Goal: Task Accomplishment & Management: Use online tool/utility

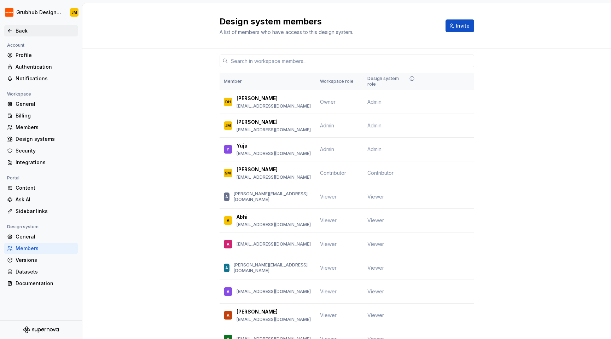
click at [24, 31] on div "Back" at bounding box center [45, 30] width 59 height 7
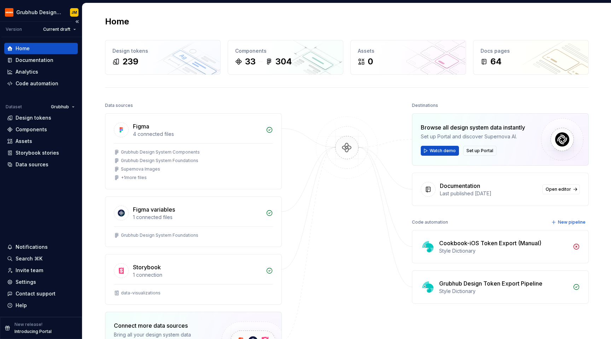
click at [43, 52] on div "Home" at bounding box center [41, 48] width 74 height 11
click at [42, 62] on div "Documentation" at bounding box center [35, 60] width 38 height 7
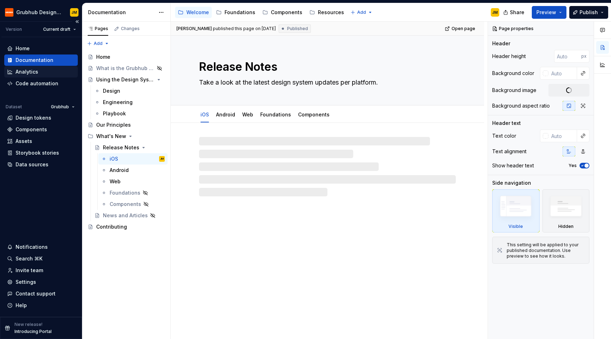
click at [44, 68] on div "Analytics" at bounding box center [41, 71] width 68 height 7
click at [44, 84] on div "Code automation" at bounding box center [37, 83] width 43 height 7
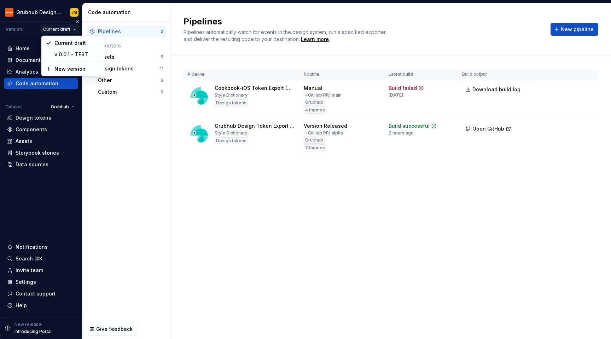
click at [60, 27] on html "Grubhub Design System JM Version Current draft Home Documentation Analytics Cod…" at bounding box center [305, 169] width 611 height 339
click at [62, 70] on div "New version" at bounding box center [77, 68] width 46 height 7
type textarea "*"
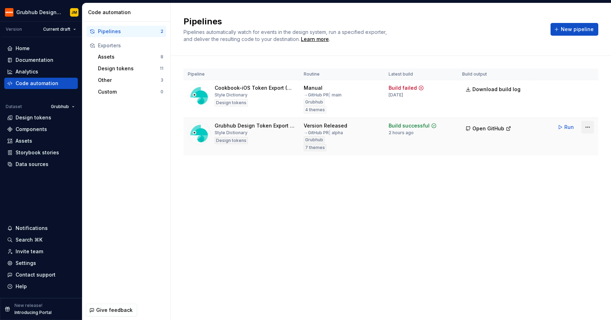
click at [582, 129] on html "Grubhub Design System JM Version Current draft Home Documentation Analytics Cod…" at bounding box center [305, 160] width 611 height 320
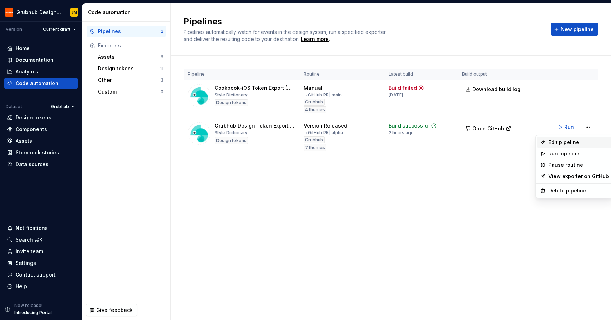
click at [577, 139] on div "Edit pipeline" at bounding box center [574, 142] width 75 height 11
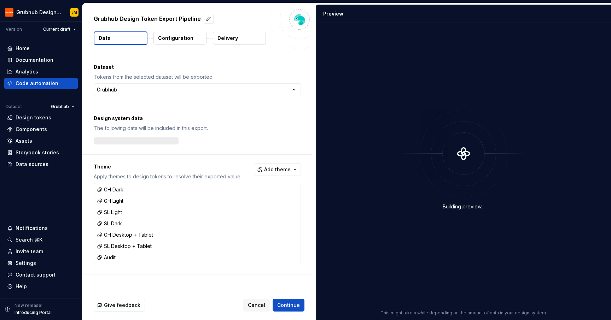
click at [239, 39] on button "Delivery" at bounding box center [239, 38] width 53 height 13
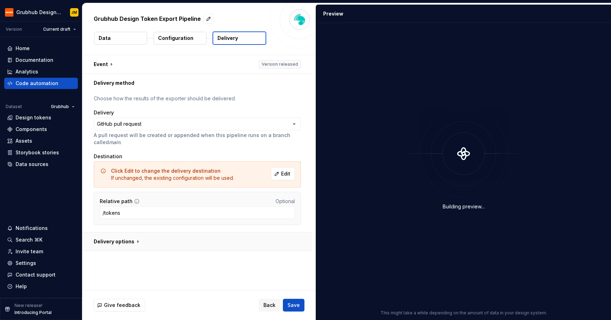
click at [140, 241] on button "button" at bounding box center [197, 242] width 230 height 18
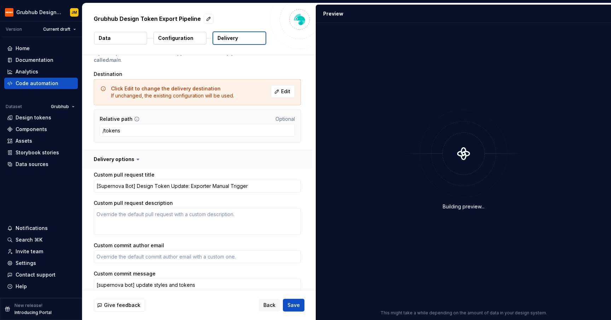
scroll to position [128, 0]
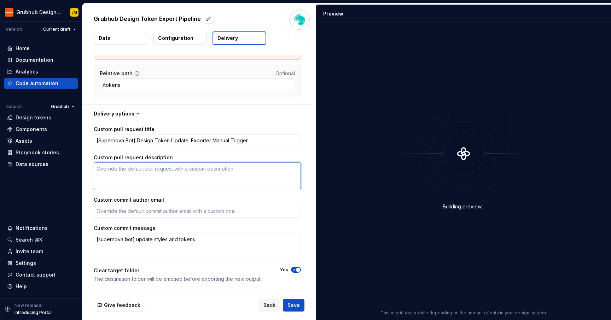
click at [140, 170] on textarea "Custom pull request description" at bounding box center [197, 176] width 207 height 27
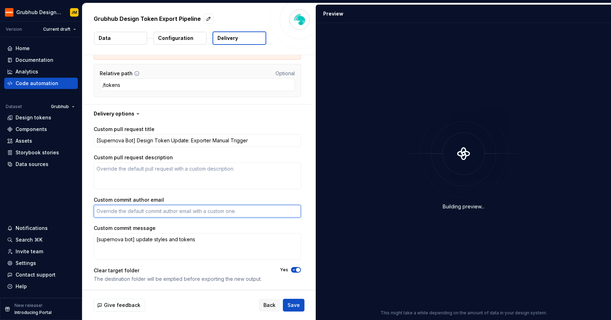
click at [142, 212] on textarea "Custom commit author email" at bounding box center [197, 211] width 207 height 13
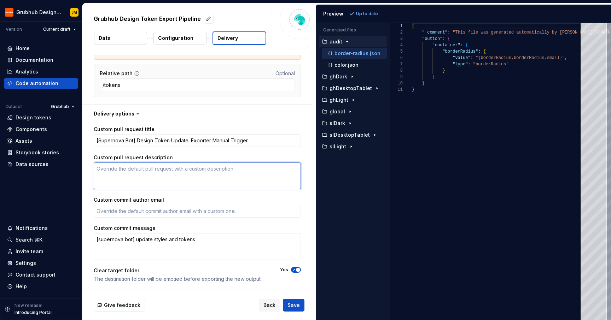
click at [147, 176] on textarea "Custom pull request description" at bounding box center [197, 176] width 207 height 27
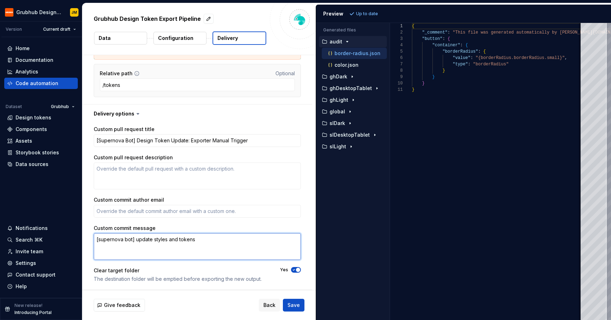
click at [201, 241] on textarea "[supernova bot] update styles and tokens" at bounding box center [197, 246] width 207 height 27
type textarea "*"
type textarea "[supernova bot] update styles and tokens"
type textarea "*"
type textarea "[supernova bot] update styles and tokens {"
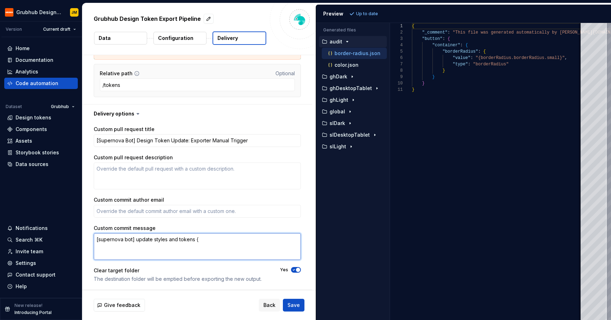
type textarea "*"
type textarea "[supernova bot] update styles and tokens {v"
type textarea "*"
type textarea "[supernova bot] update styles and tokens {ve"
type textarea "*"
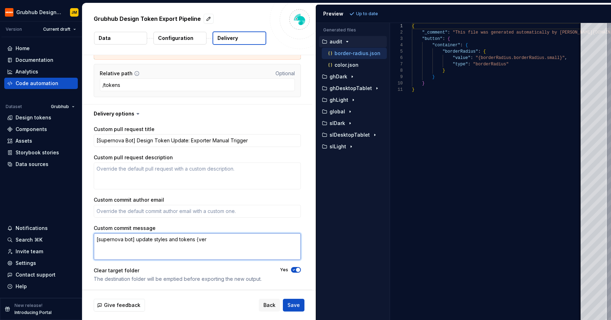
type textarea "[supernova bot] update styles and tokens {vers"
type textarea "*"
type textarea "[supernova bot] update styles and tokens {versi"
type textarea "*"
type textarea "[supernova bot] update styles and tokens {versio"
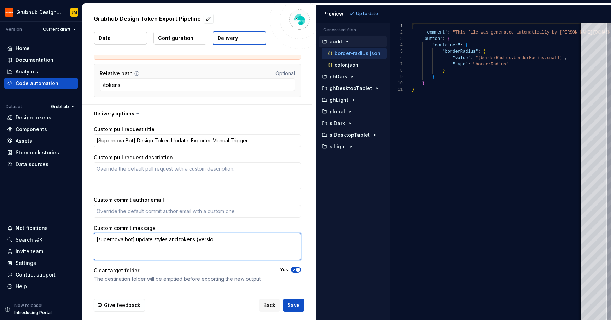
type textarea "*"
type textarea "[supernova bot] update styles and tokens {version"
type textarea "*"
type textarea "[supernova bot] update styles and tokens {version."
type textarea "*"
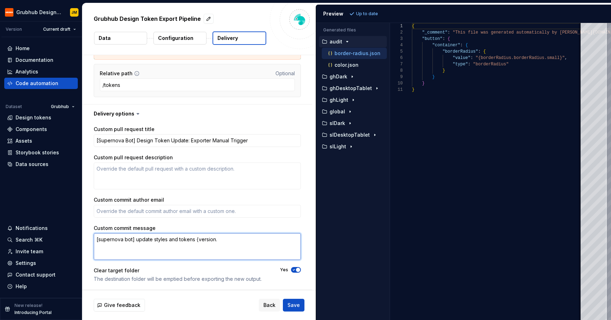
type textarea "[supernova bot] update styles and tokens {version.v"
type textarea "*"
type textarea "[supernova bot] update styles and tokens {version."
type textarea "*"
type textarea "[supernova bot] update styles and tokens {version"
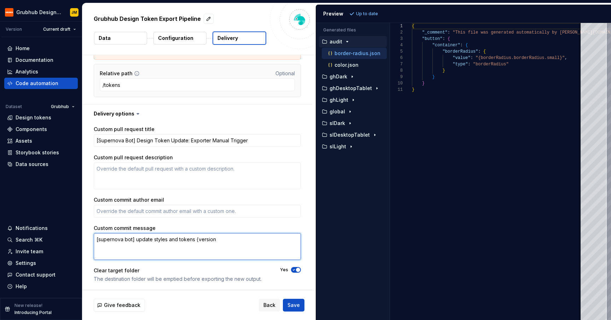
type textarea "*"
type textarea "[supernova bot] update styles and tokens {"
type textarea "*"
type textarea "[supernova bot] update styles and tokens {m"
type textarea "*"
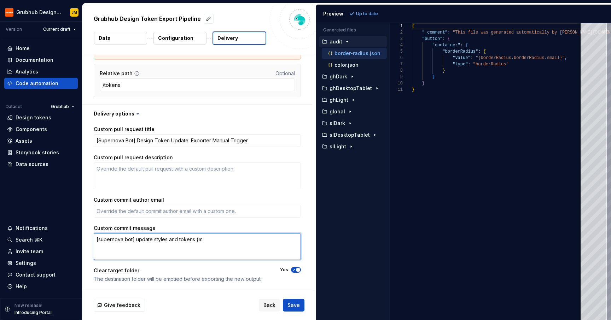
type textarea "[supernova bot] update styles and tokens {me"
type textarea "*"
type textarea "[supernova bot] update styles and tokens {met"
type textarea "*"
type textarea "[supernova bot] update styles and tokens {meta"
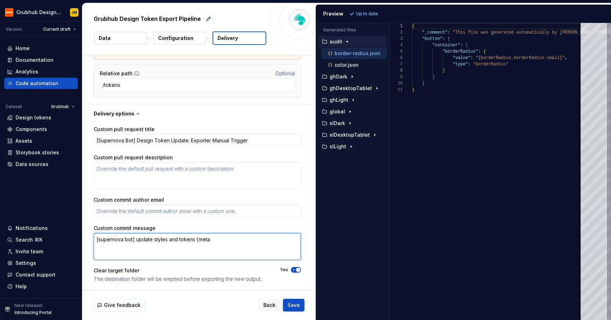
type textarea "*"
type textarea "[supernova bot] update styles and tokens {meta."
type textarea "*"
type textarea "[supernova bot] update styles and tokens {meta.d"
type textarea "*"
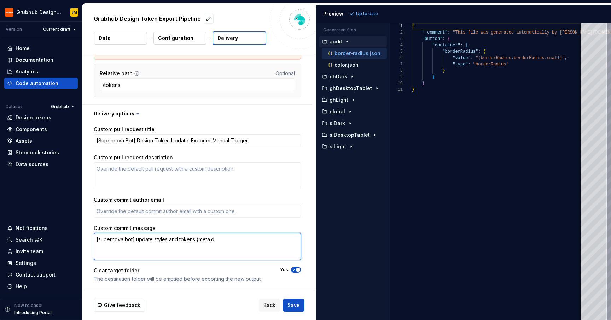
type textarea "[supernova bot] update styles and tokens {meta."
type textarea "*"
type textarea "[supernova bot] update styles and tokens {meta.v"
type textarea "*"
type textarea "[supernova bot] update styles and tokens {[DOMAIN_NAME]"
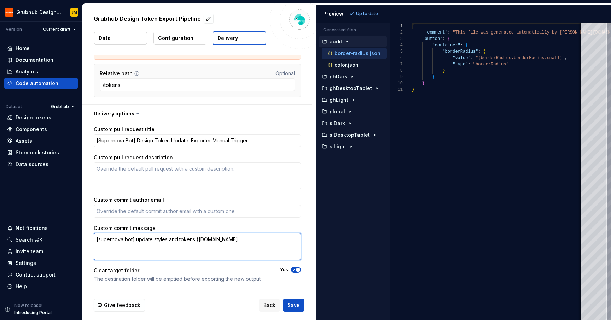
type textarea "*"
type textarea "[supernova bot] update styles and tokens {meta.ver"
type textarea "*"
type textarea "[supernova bot] update styles and tokens {meta.vers"
type textarea "*"
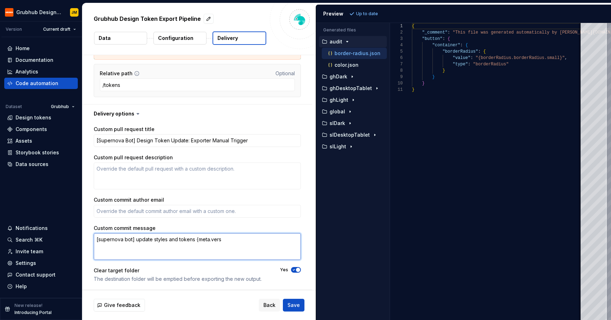
type textarea "[supernova bot] update styles and tokens {meta.versi"
type textarea "*"
type textarea "[supernova bot] update styles and tokens {meta.versio"
type textarea "*"
type textarea "[supernova bot] update styles and tokens {meta.version"
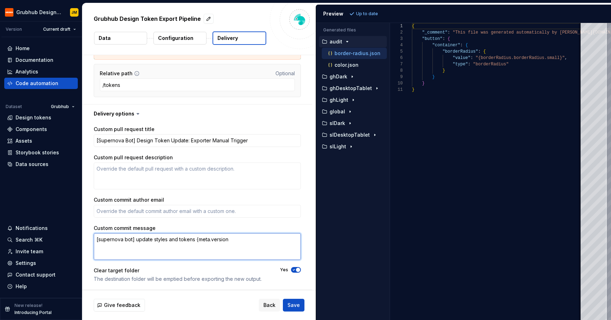
type textarea "*"
type textarea "[supernova bot] update styles and tokens {meta.versionN"
type textarea "*"
type textarea "[supernova bot] update styles and tokens {meta.versionNu"
type textarea "*"
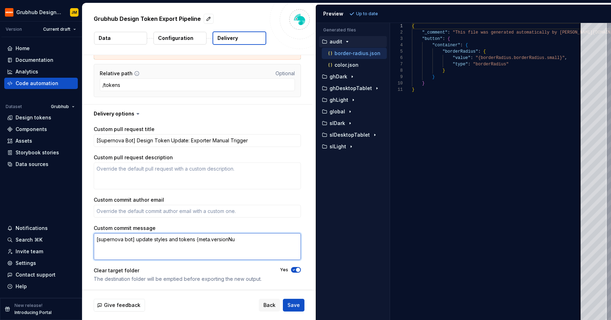
type textarea "[supernova bot] update styles and tokens {meta.versionNum"
type textarea "*"
type textarea "[supernova bot] update styles and tokens {meta.versionNumb"
type textarea "*"
type textarea "[supernova bot] update styles and tokens {meta.versionNumbe"
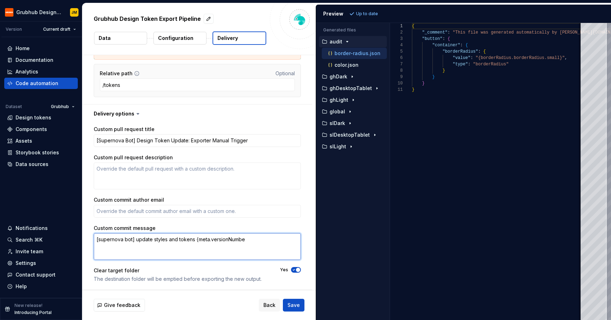
type textarea "*"
type textarea "[supernova bot] update styles and tokens {meta.versionNumber"
type textarea "*"
type textarea "[supernova bot] update styles and tokens {meta.versionNumber}"
type textarea "*"
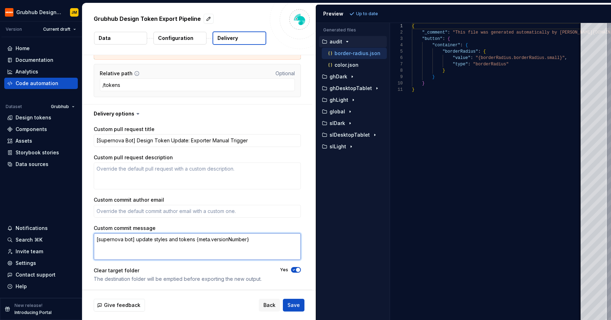
type textarea "[supernova bot] update styles and tokens {meta.versionNumber"
type textarea "*"
type textarea "[supernova bot] update styles and tokens {meta."
type textarea "*"
type textarea "[supernova bot] update styles and tokens {meta"
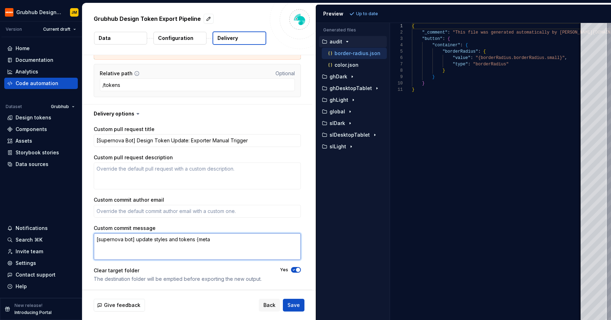
type textarea "*"
type textarea "[supernova bot] update styles and tokens {"
type textarea "*"
type textarea "[supernova bot] update styles and tokens"
type textarea "*"
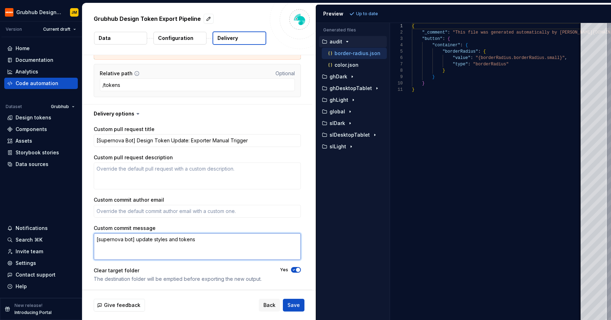
type textarea "[supernova bot] update styles and tokens"
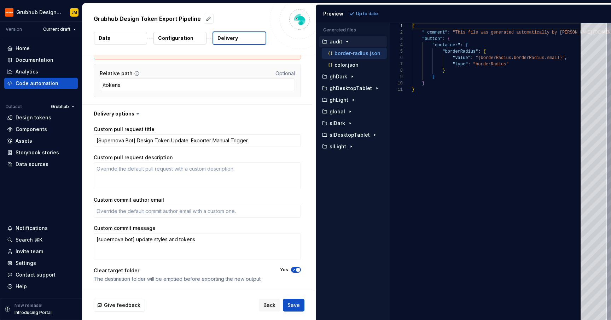
type textarea "*"
